Goal: Check status: Verify the current state of an ongoing process or item

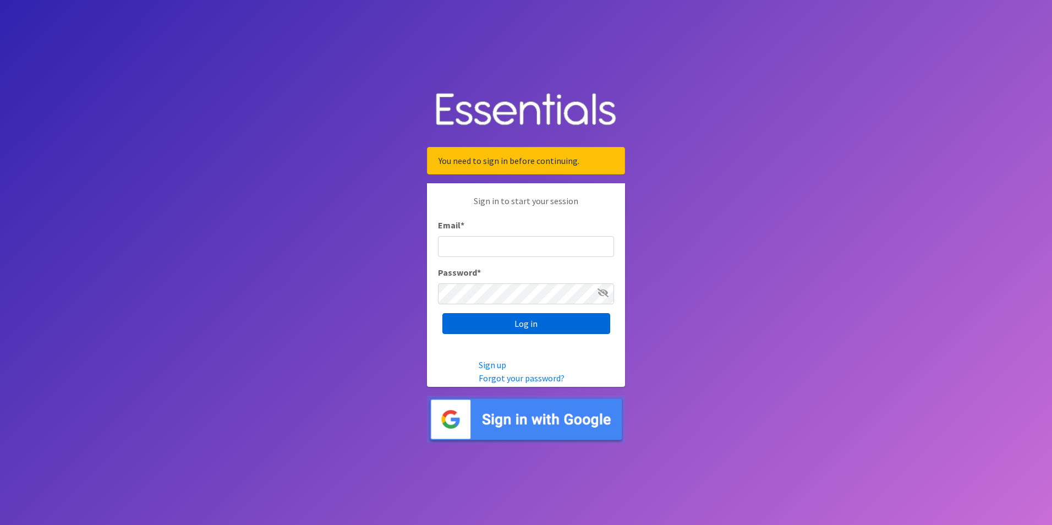
type input "[EMAIL_ADDRESS][DOMAIN_NAME]"
click at [533, 327] on input "Log in" at bounding box center [526, 323] width 168 height 21
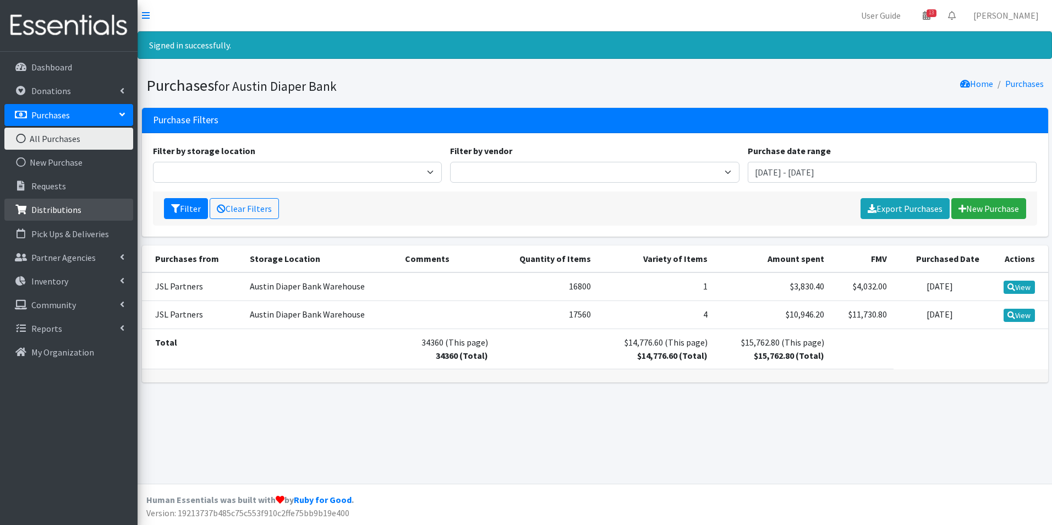
click at [68, 203] on link "Distributions" at bounding box center [68, 210] width 129 height 22
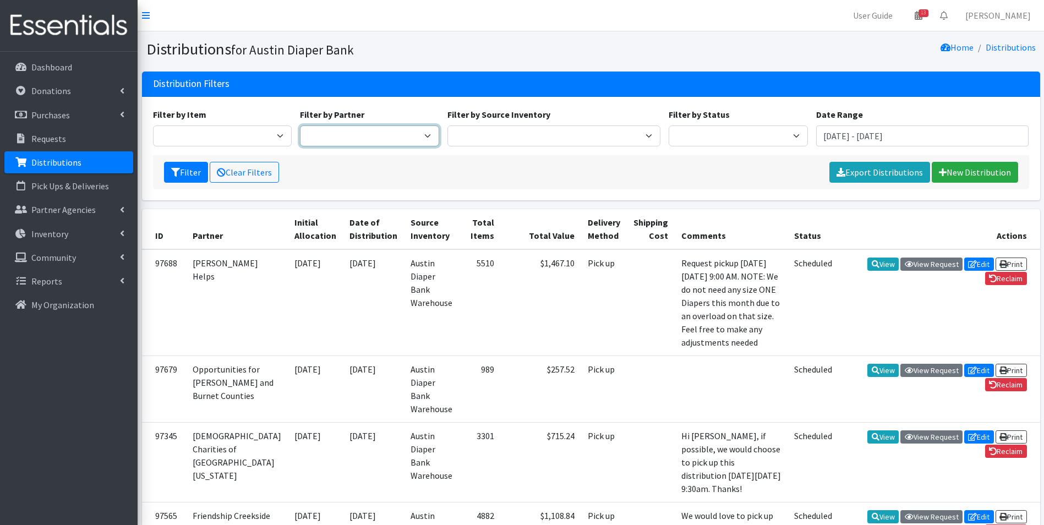
click at [338, 133] on select "ADB House Account Adult Protective Services Any Baby Can Ascension Seton Austin…" at bounding box center [369, 135] width 139 height 21
select select "8039"
click at [300, 125] on select "ADB House Account Adult Protective Services Any Baby Can Ascension Seton Austin…" at bounding box center [369, 135] width 139 height 21
click at [182, 166] on button "Filter" at bounding box center [186, 172] width 44 height 21
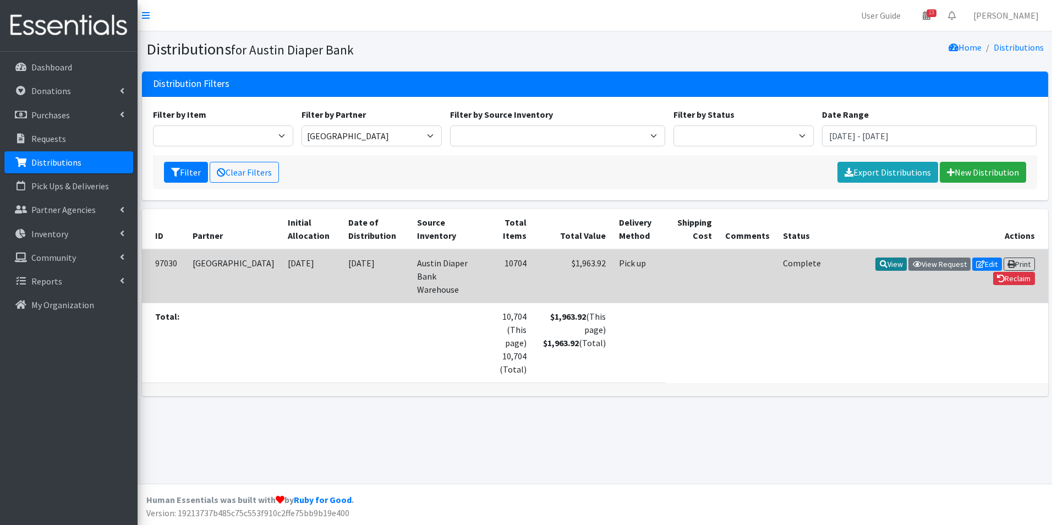
click at [890, 265] on link "View" at bounding box center [891, 264] width 31 height 13
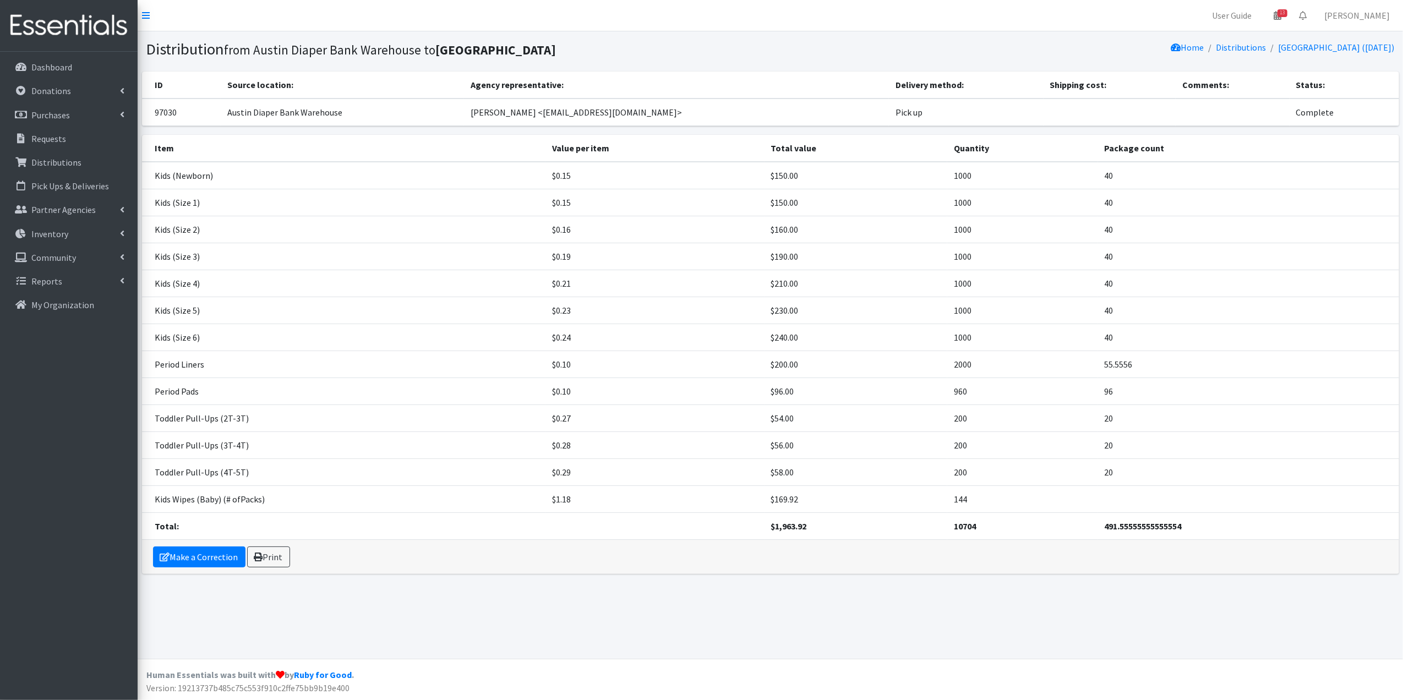
drag, startPoint x: 846, startPoint y: 0, endPoint x: 718, endPoint y: 655, distance: 667.2
click at [718, 524] on div "Distribution from [GEOGRAPHIC_DATA] Diaper Bank Warehouse to [GEOGRAPHIC_DATA] …" at bounding box center [770, 344] width 1265 height 627
